Goal: Complete application form

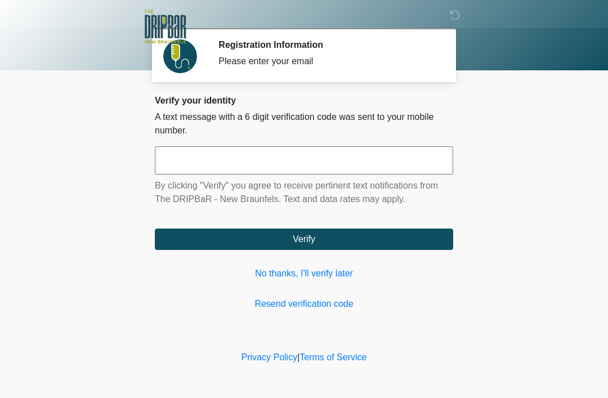
click at [327, 273] on link "No thanks, I'll verify later" at bounding box center [304, 274] width 299 height 14
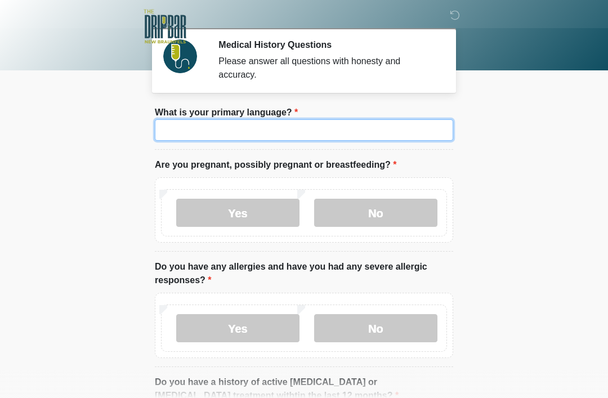
click at [351, 131] on input "What is your primary language?" at bounding box center [304, 129] width 299 height 21
type input "*******"
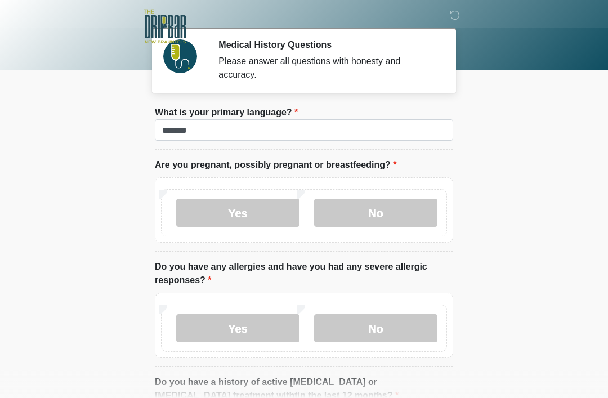
click at [391, 216] on label "No" at bounding box center [375, 213] width 123 height 28
click at [245, 332] on label "Yes" at bounding box center [237, 328] width 123 height 28
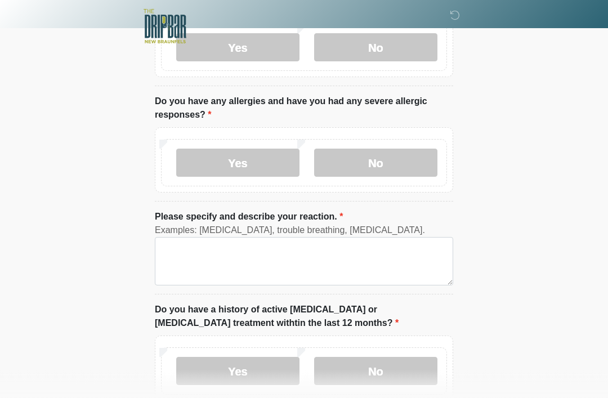
scroll to position [166, 0]
click at [381, 370] on label "No" at bounding box center [375, 371] width 123 height 28
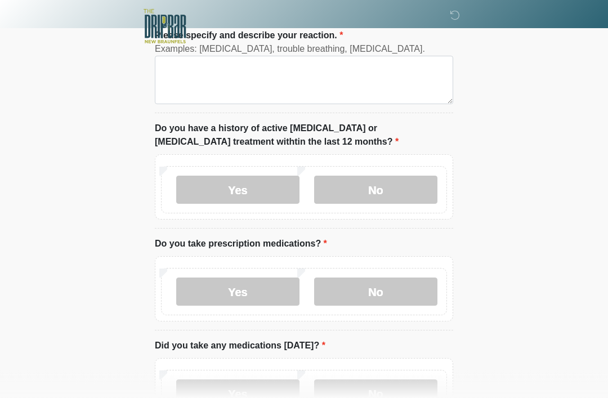
scroll to position [354, 0]
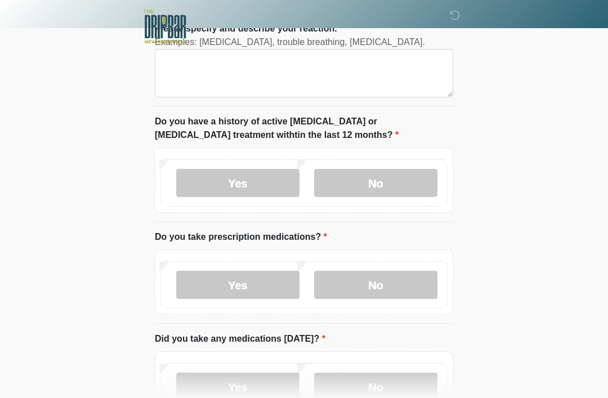
click at [256, 279] on label "Yes" at bounding box center [237, 285] width 123 height 28
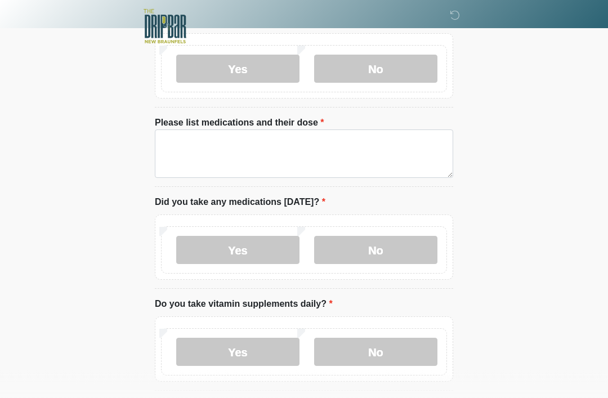
scroll to position [571, 0]
click at [244, 245] on label "Yes" at bounding box center [237, 249] width 123 height 28
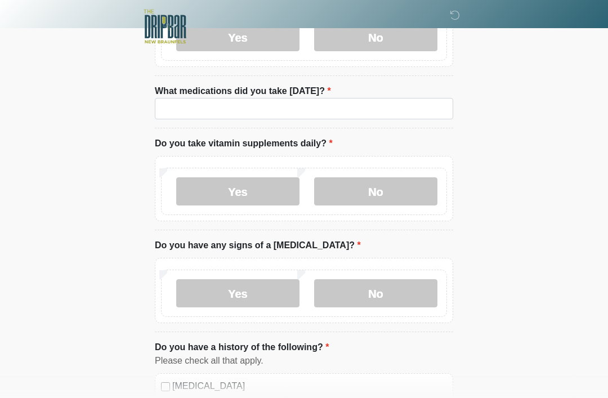
scroll to position [808, 0]
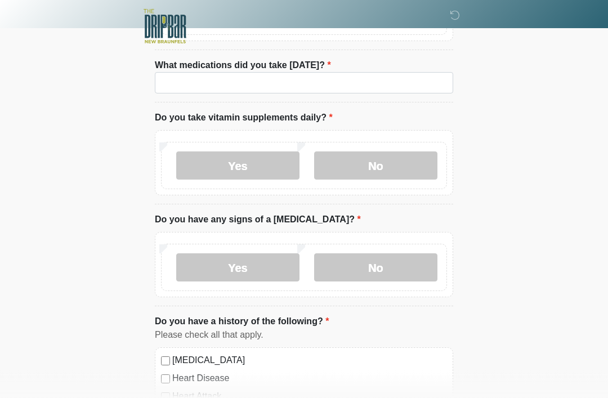
click at [385, 162] on label "No" at bounding box center [375, 166] width 123 height 28
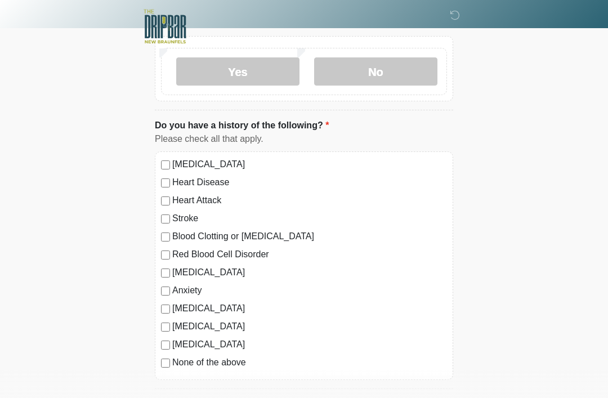
scroll to position [1006, 0]
click at [175, 157] on label "[MEDICAL_DATA]" at bounding box center [309, 164] width 275 height 14
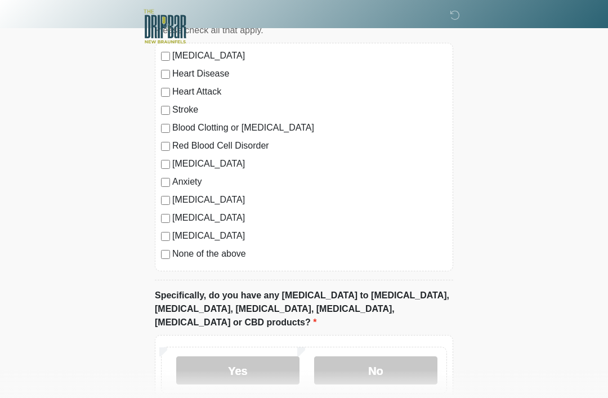
scroll to position [1117, 0]
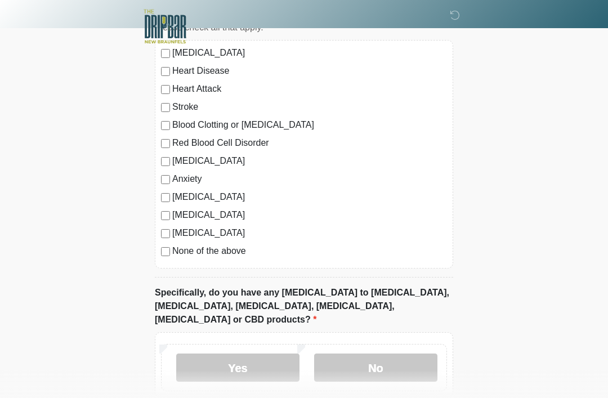
click at [388, 354] on label "No" at bounding box center [375, 368] width 123 height 28
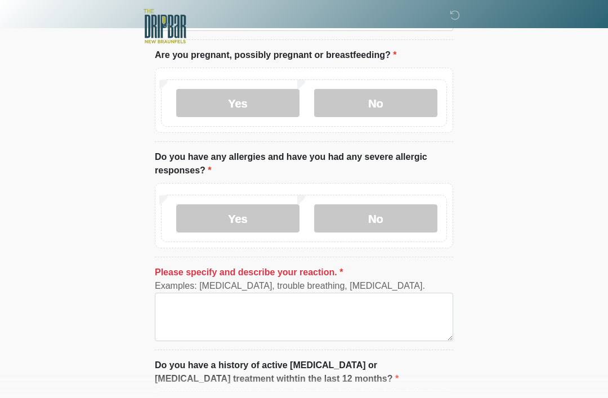
scroll to position [152, 0]
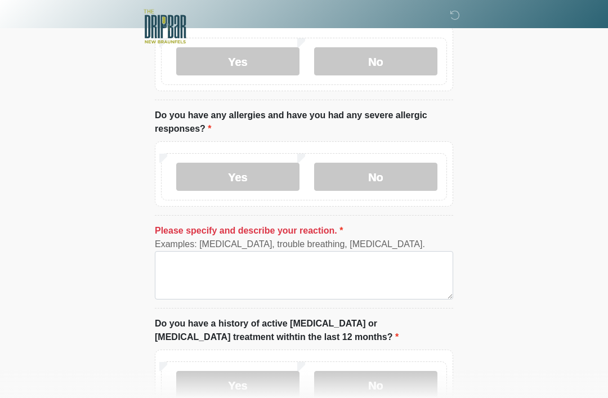
click at [401, 173] on label "No" at bounding box center [375, 177] width 123 height 28
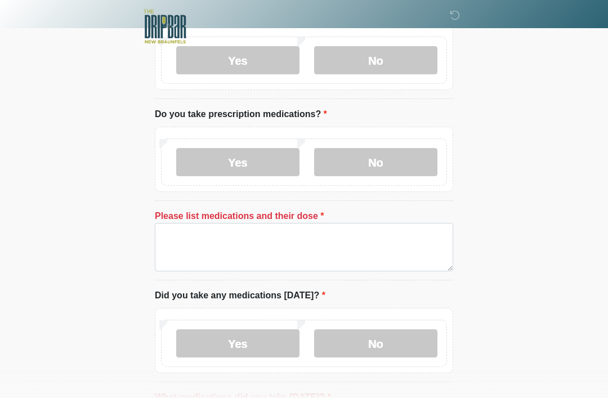
scroll to position [388, 0]
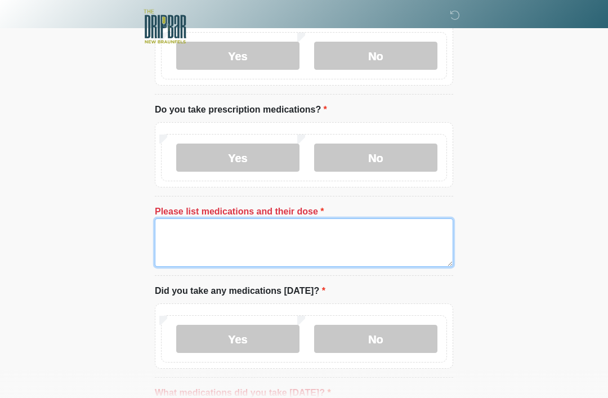
click at [176, 230] on textarea "Please list medications and their dose" at bounding box center [304, 243] width 299 height 48
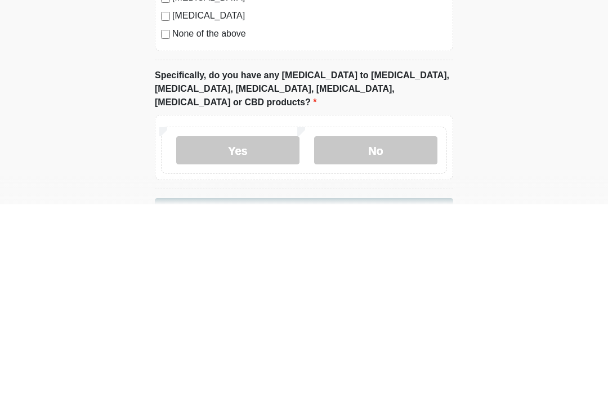
scroll to position [1106, 0]
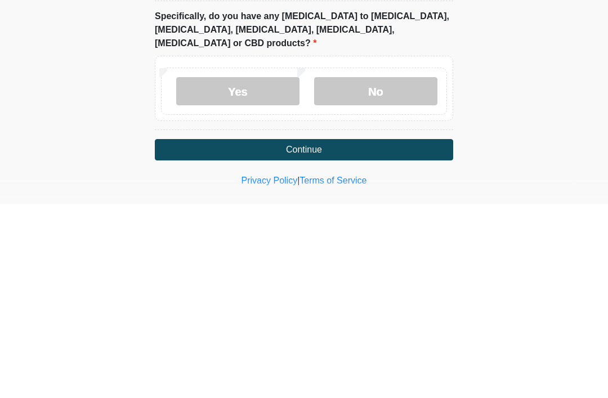
click at [309, 333] on button "Continue" at bounding box center [304, 343] width 299 height 21
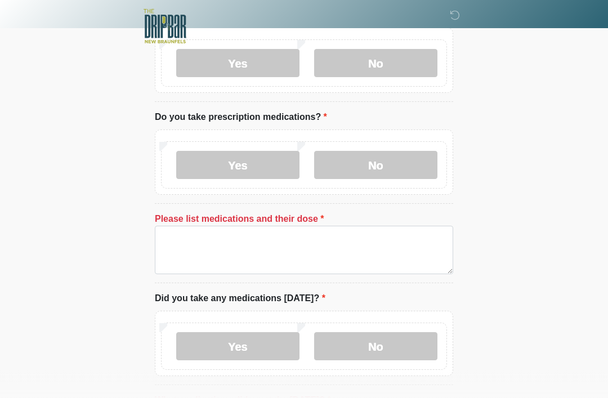
scroll to position [381, 0]
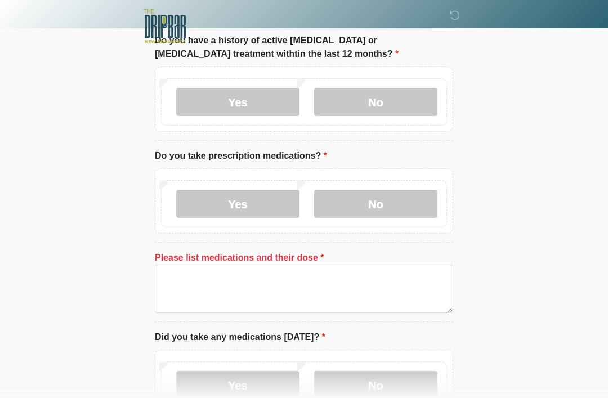
scroll to position [352, 0]
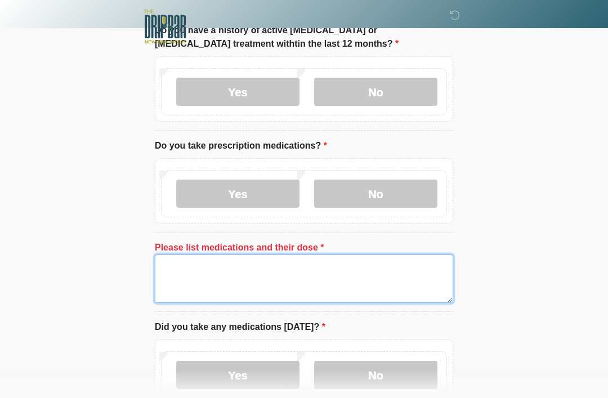
click at [194, 282] on textarea "Please list medications and their dose" at bounding box center [304, 279] width 299 height 48
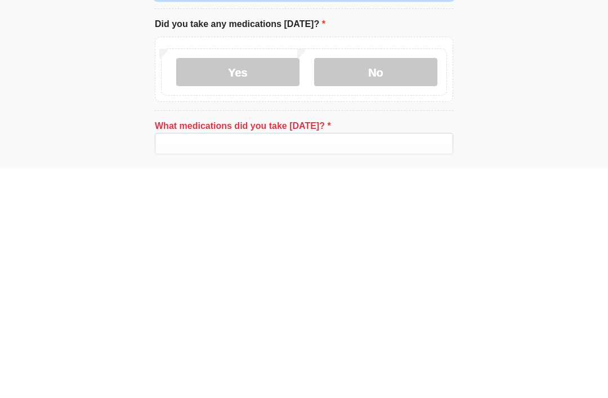
scroll to position [432, 0]
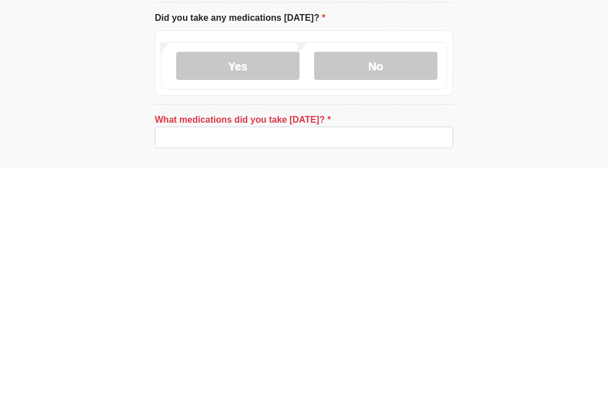
type textarea "**********"
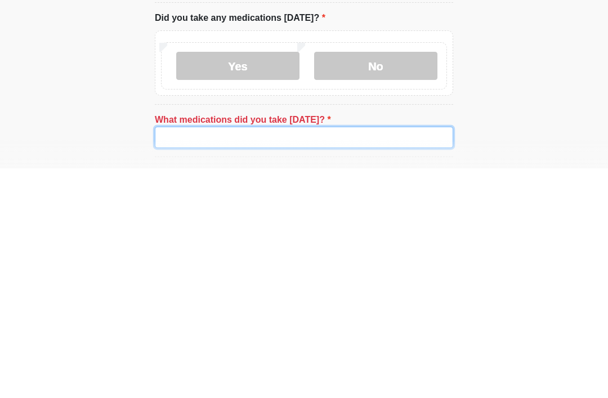
click at [314, 357] on input "What medications did you take today?" at bounding box center [304, 367] width 299 height 21
type input "*"
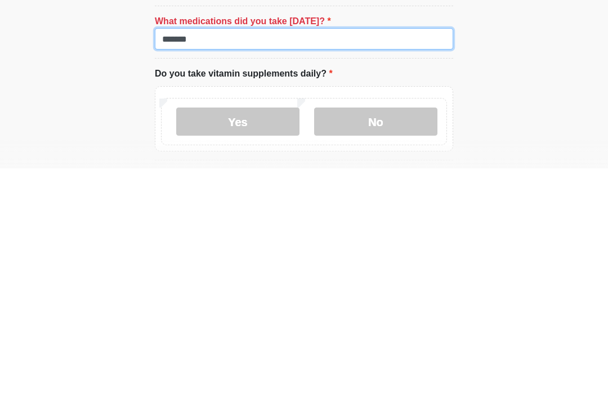
scroll to position [531, 0]
type input "**********"
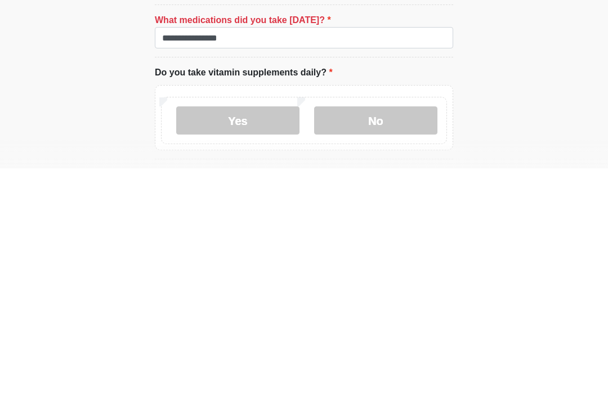
click at [407, 336] on label "No" at bounding box center [375, 350] width 123 height 28
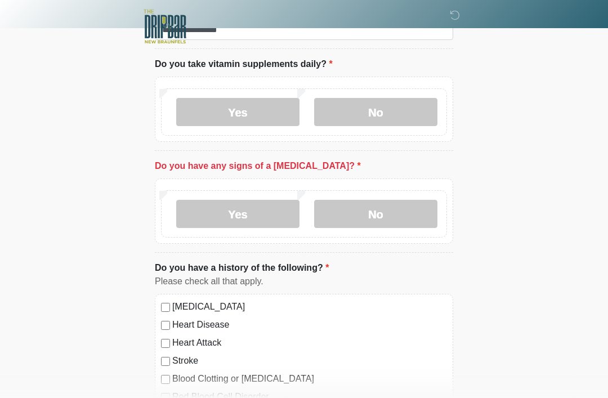
scroll to position [790, 0]
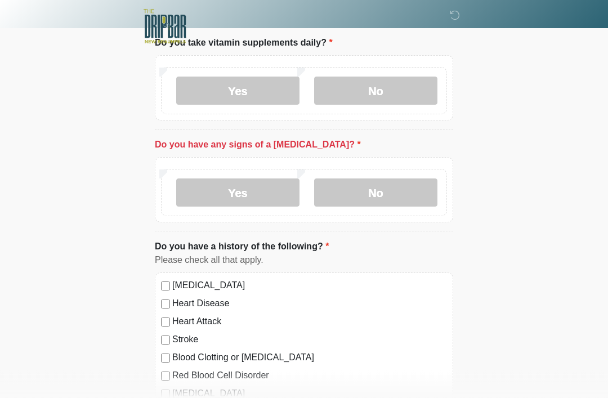
click at [410, 192] on label "No" at bounding box center [375, 193] width 123 height 28
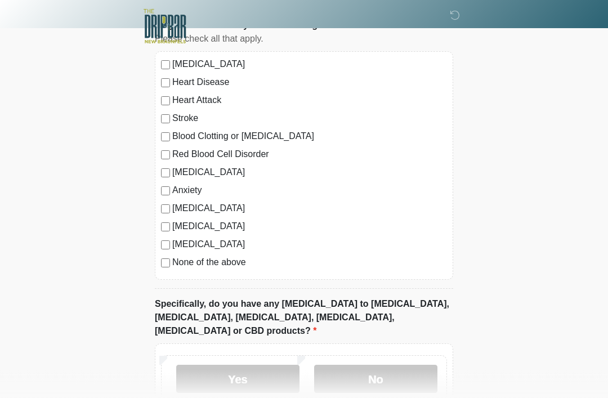
scroll to position [1070, 0]
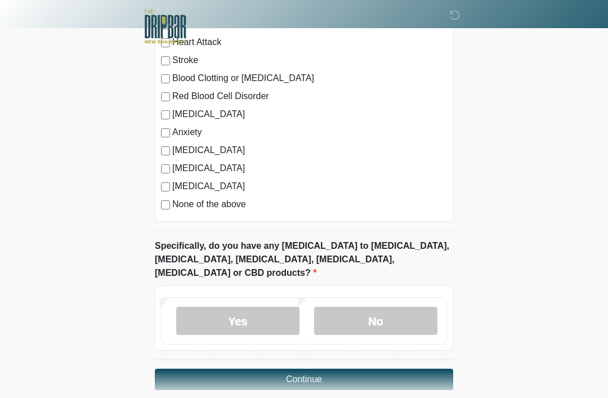
click at [403, 307] on label "No" at bounding box center [375, 321] width 123 height 28
click at [389, 369] on button "Continue" at bounding box center [304, 379] width 299 height 21
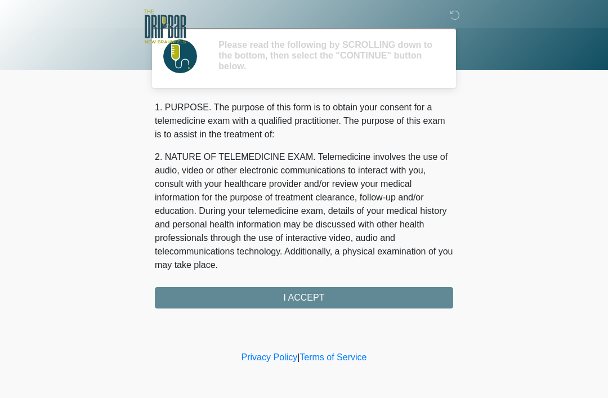
scroll to position [0, 0]
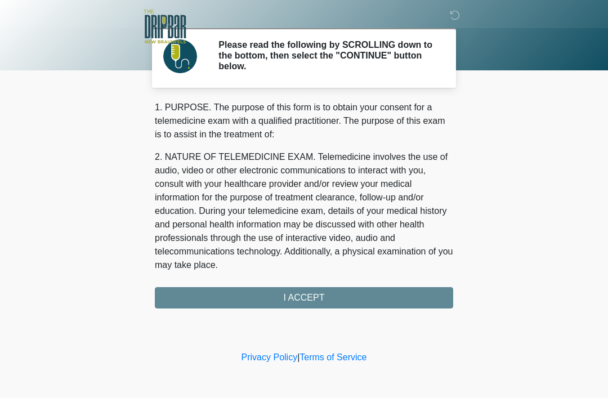
click at [380, 290] on div "1. PURPOSE. The purpose of this form is to obtain your consent for a telemedici…" at bounding box center [304, 205] width 299 height 208
click at [325, 295] on div "1. PURPOSE. The purpose of this form is to obtain your consent for a telemedici…" at bounding box center [304, 205] width 299 height 208
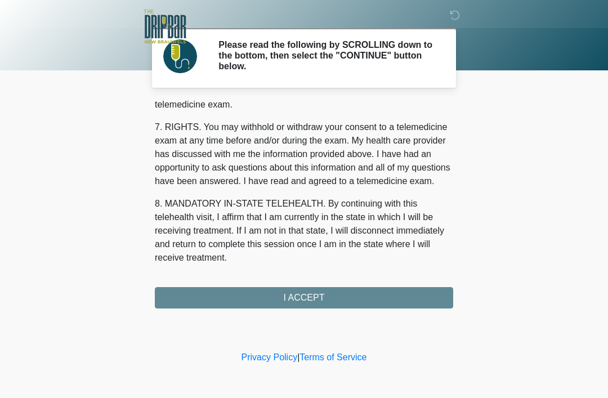
click at [399, 303] on div "1. PURPOSE. The purpose of this form is to obtain your consent for a telemedici…" at bounding box center [304, 205] width 299 height 208
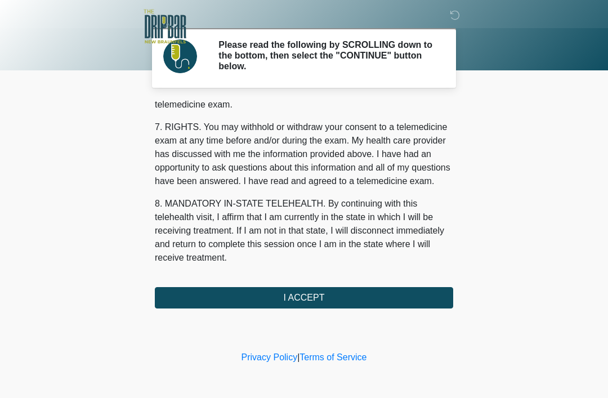
click at [323, 302] on button "I ACCEPT" at bounding box center [304, 297] width 299 height 21
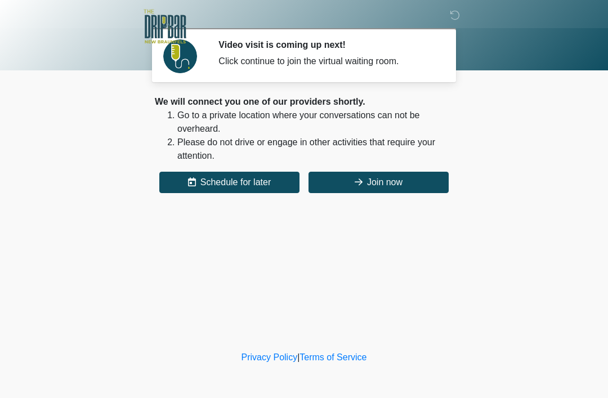
click at [441, 206] on div "‎ ‎ Video visit is coming up next! Click continue to join the virtual waiting r…" at bounding box center [304, 174] width 338 height 326
click at [429, 190] on button "Join now" at bounding box center [379, 182] width 140 height 21
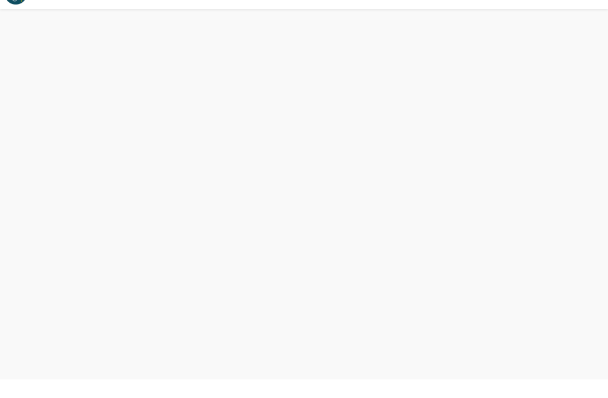
scroll to position [3, 0]
